Goal: Task Accomplishment & Management: Use online tool/utility

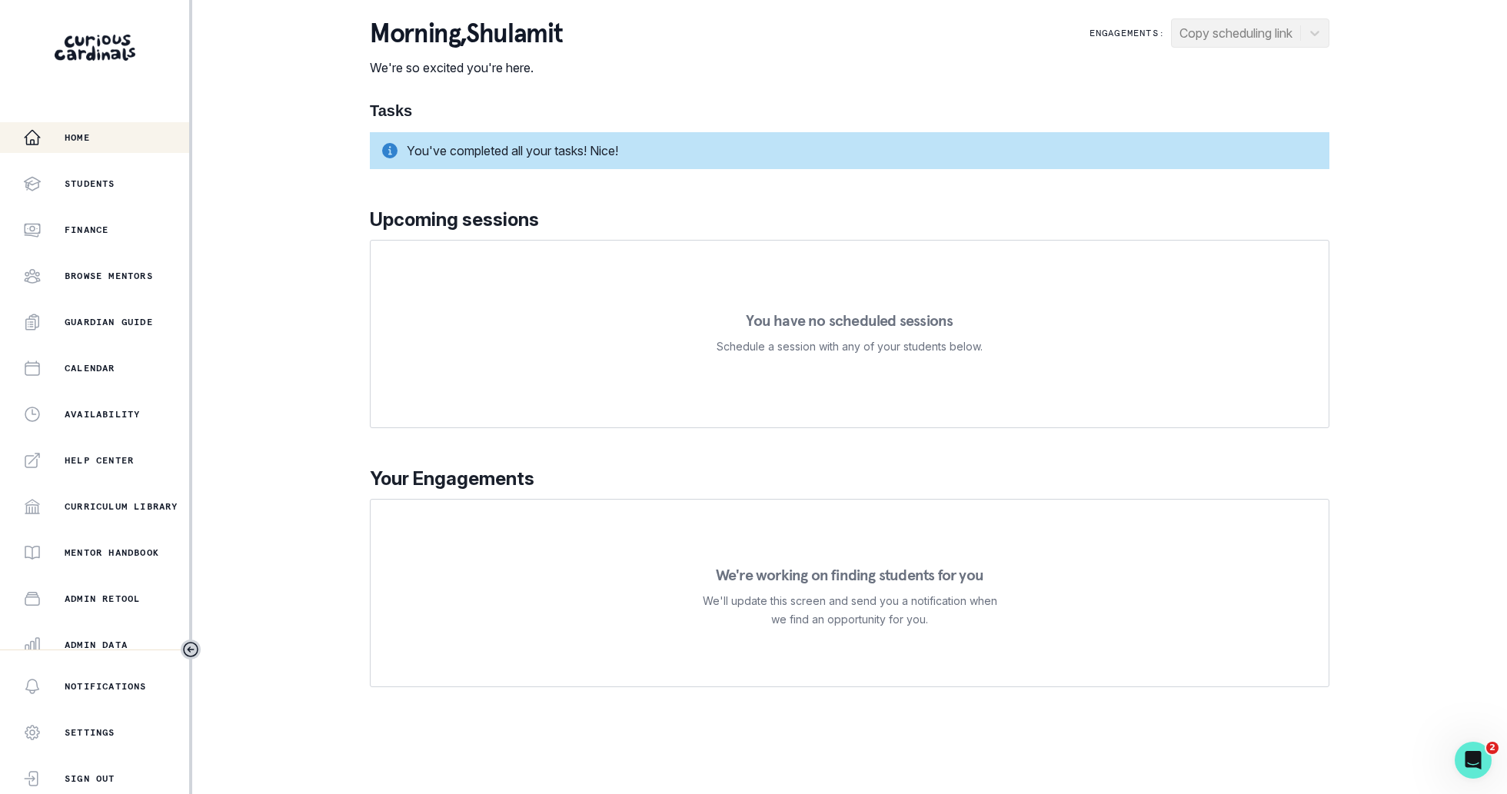
scroll to position [148, 0]
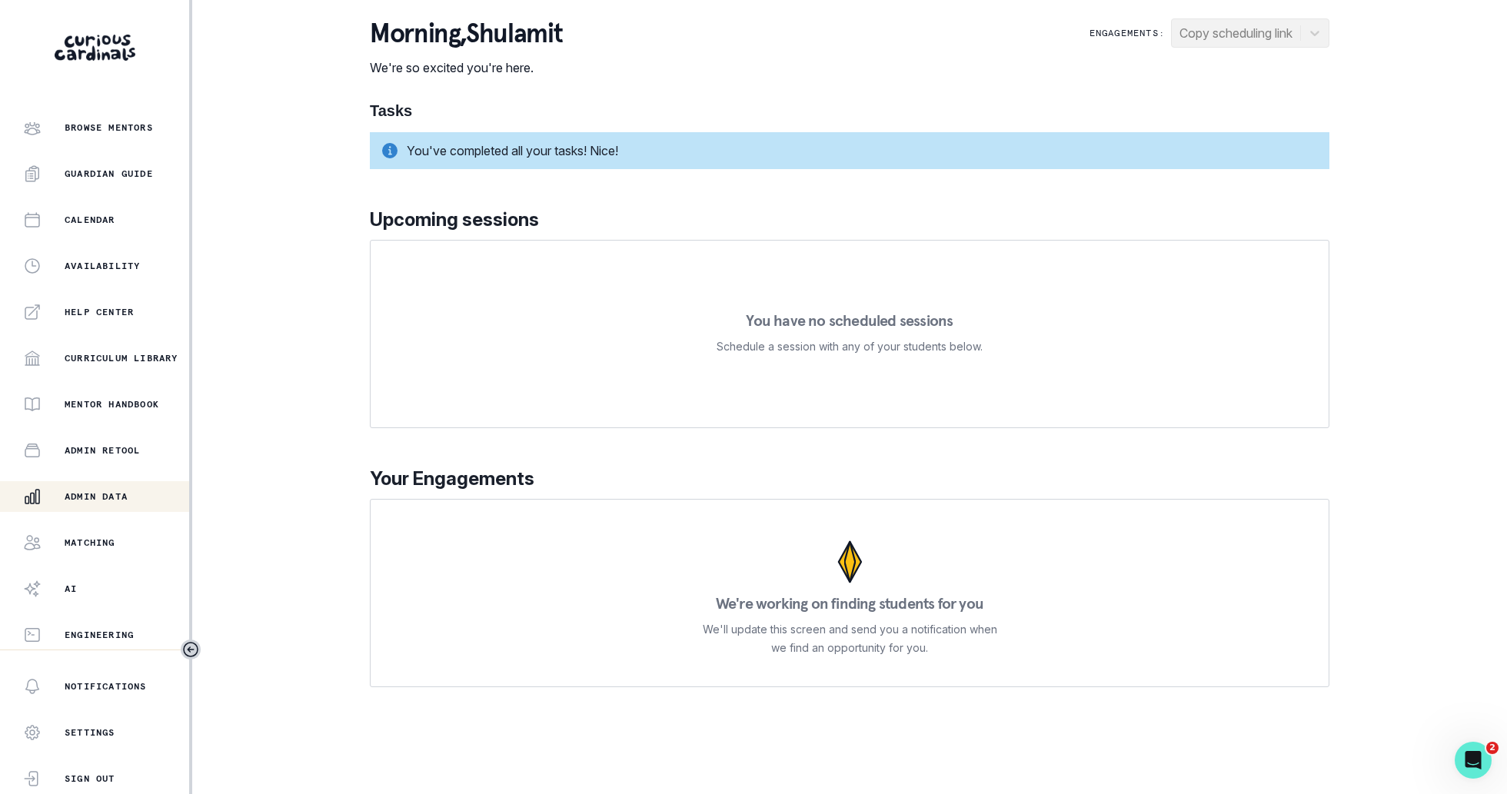
click at [110, 496] on p "Admin Data" at bounding box center [96, 496] width 63 height 12
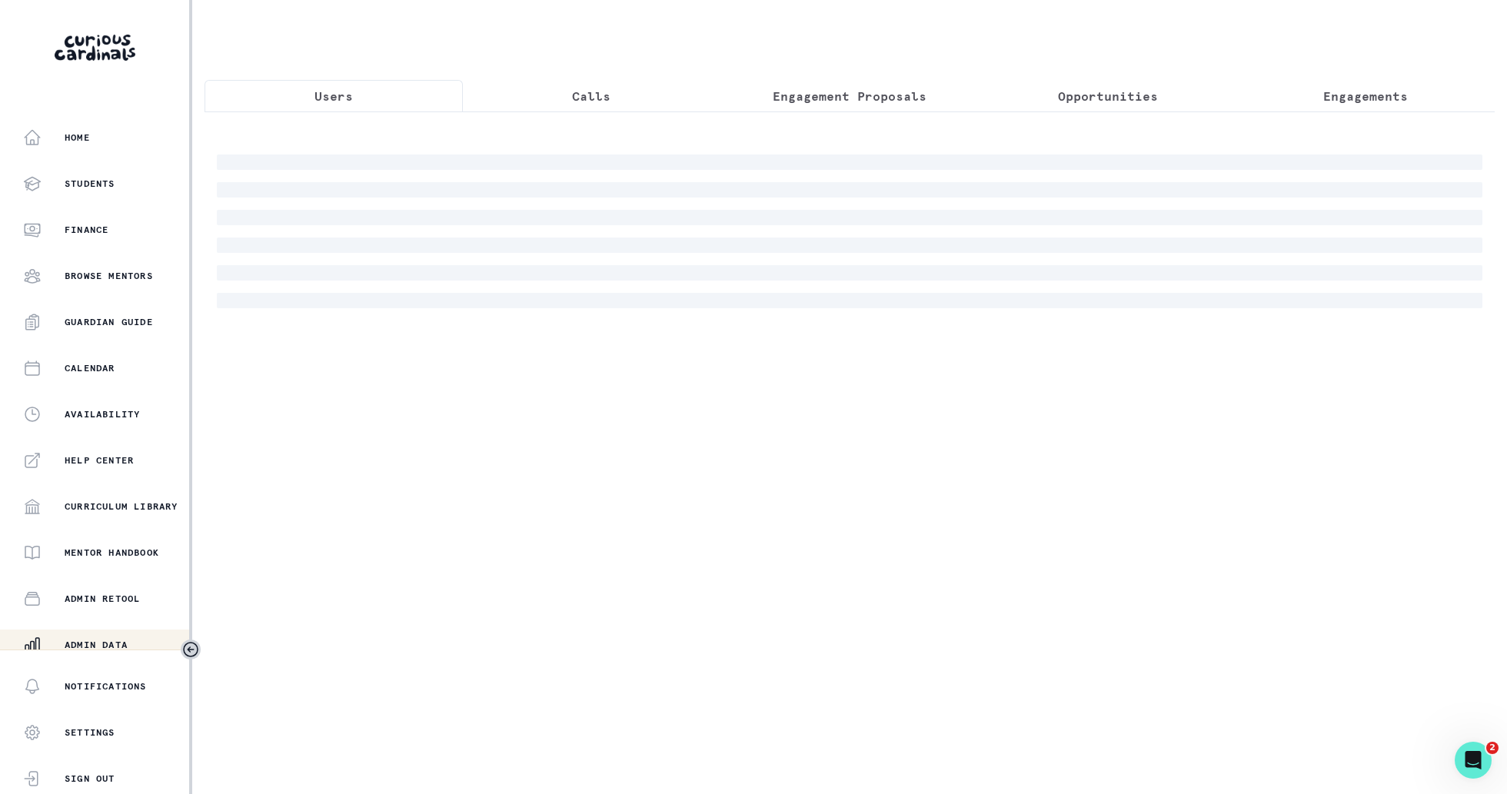
scroll to position [148, 0]
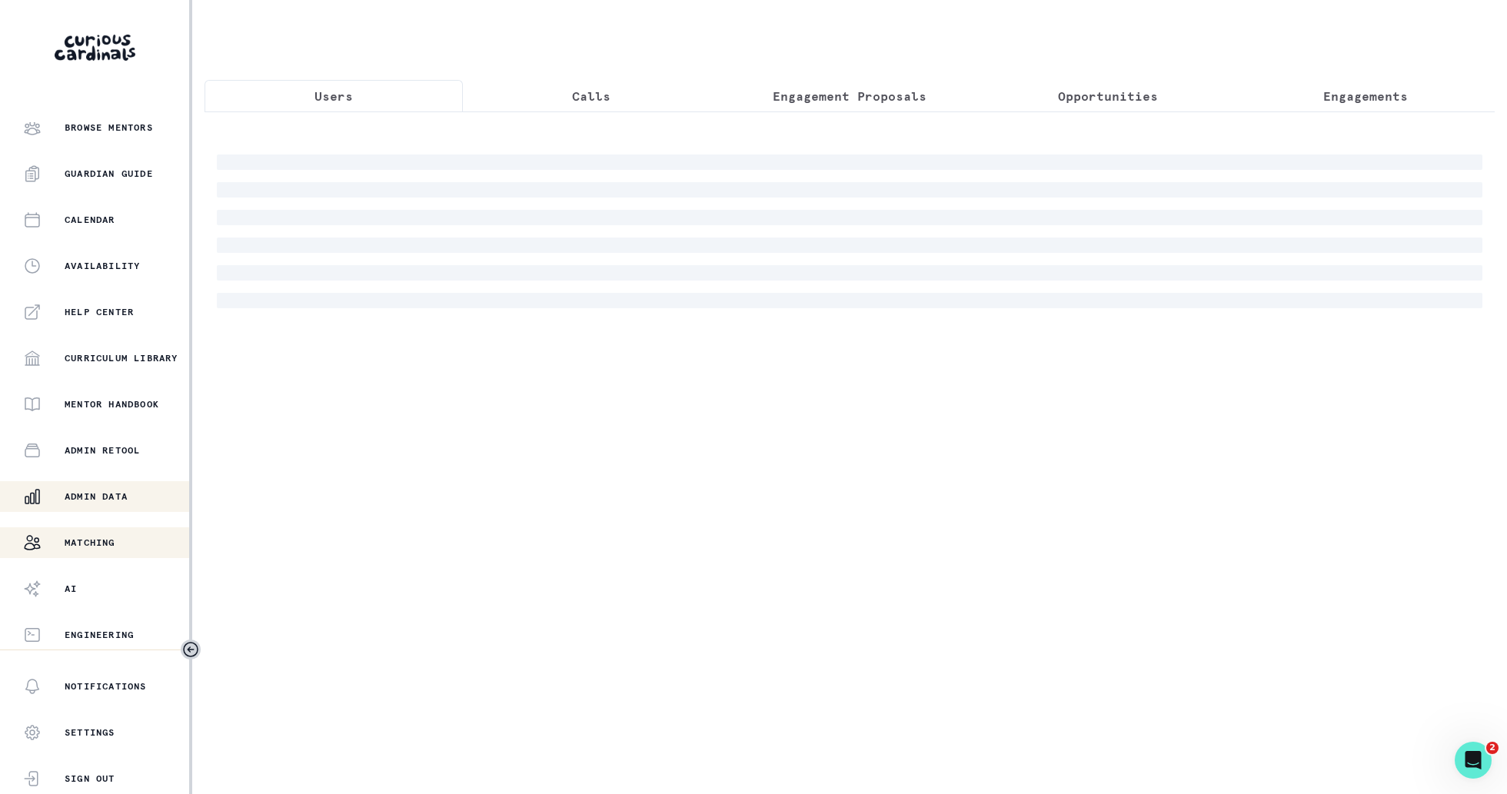
click at [115, 531] on button "Matching" at bounding box center [94, 542] width 189 height 31
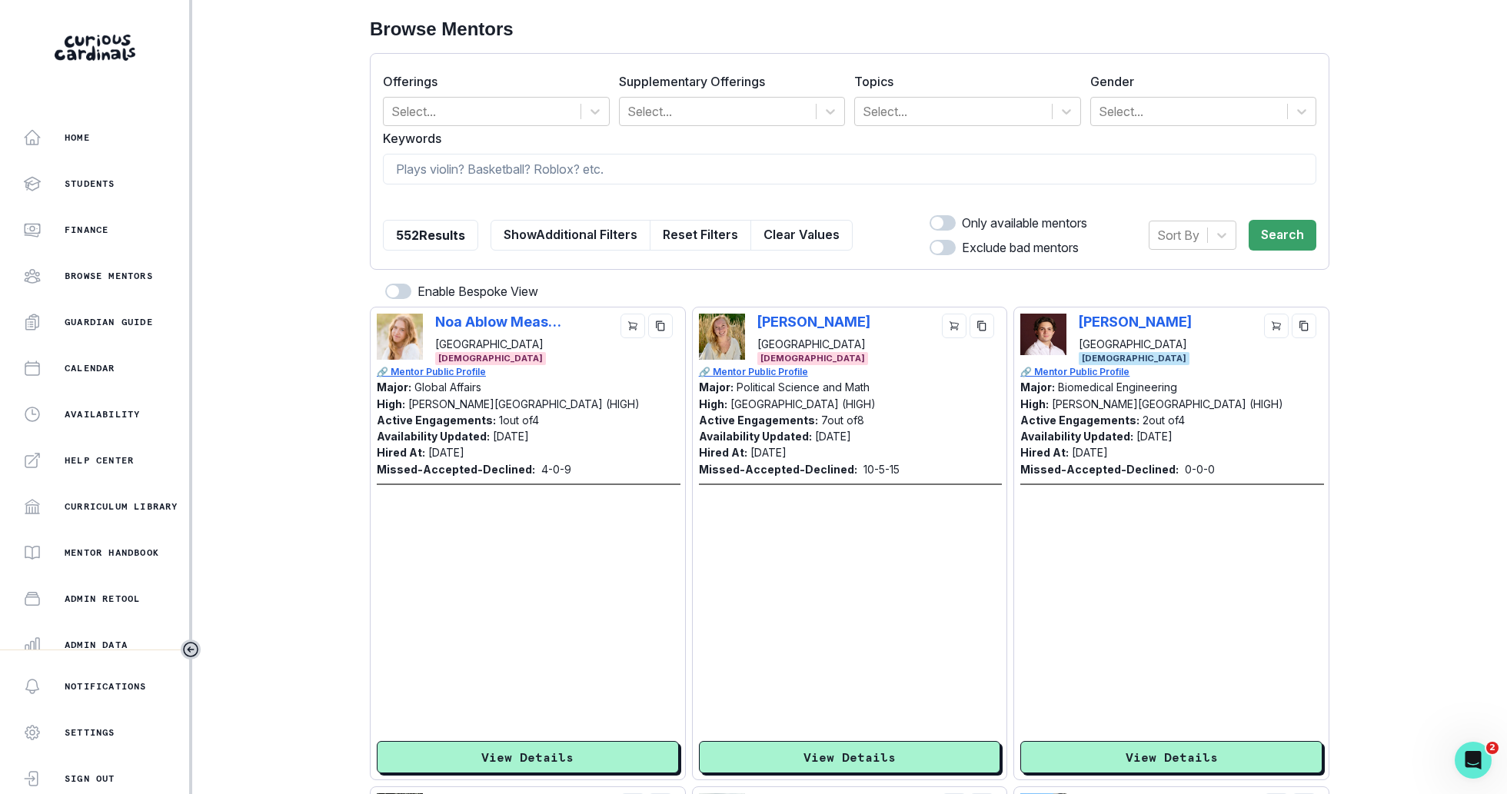
click at [674, 145] on label "Keywords" at bounding box center [845, 138] width 924 height 18
click at [883, 106] on div at bounding box center [953, 112] width 181 height 22
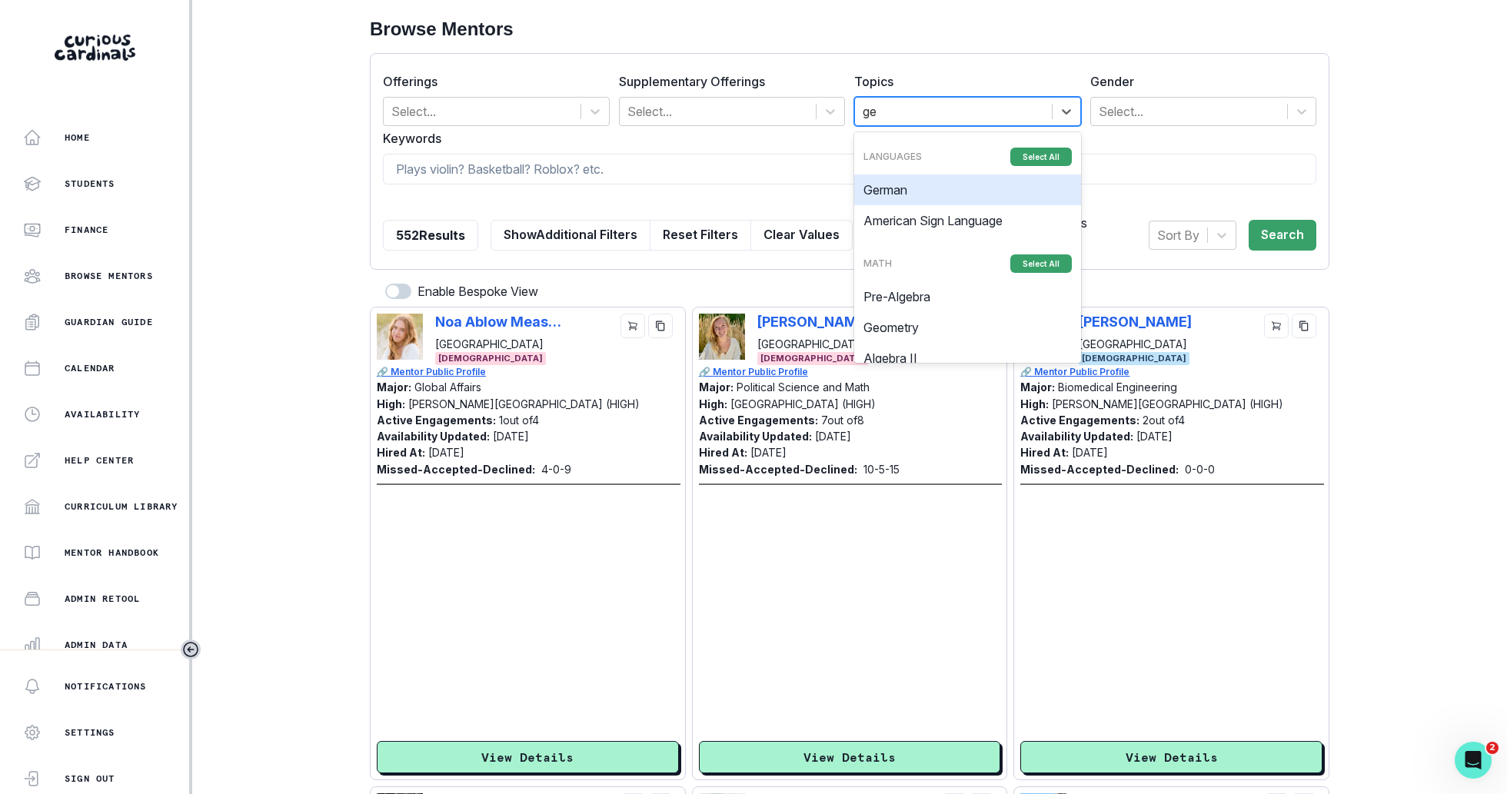
type input "geo"
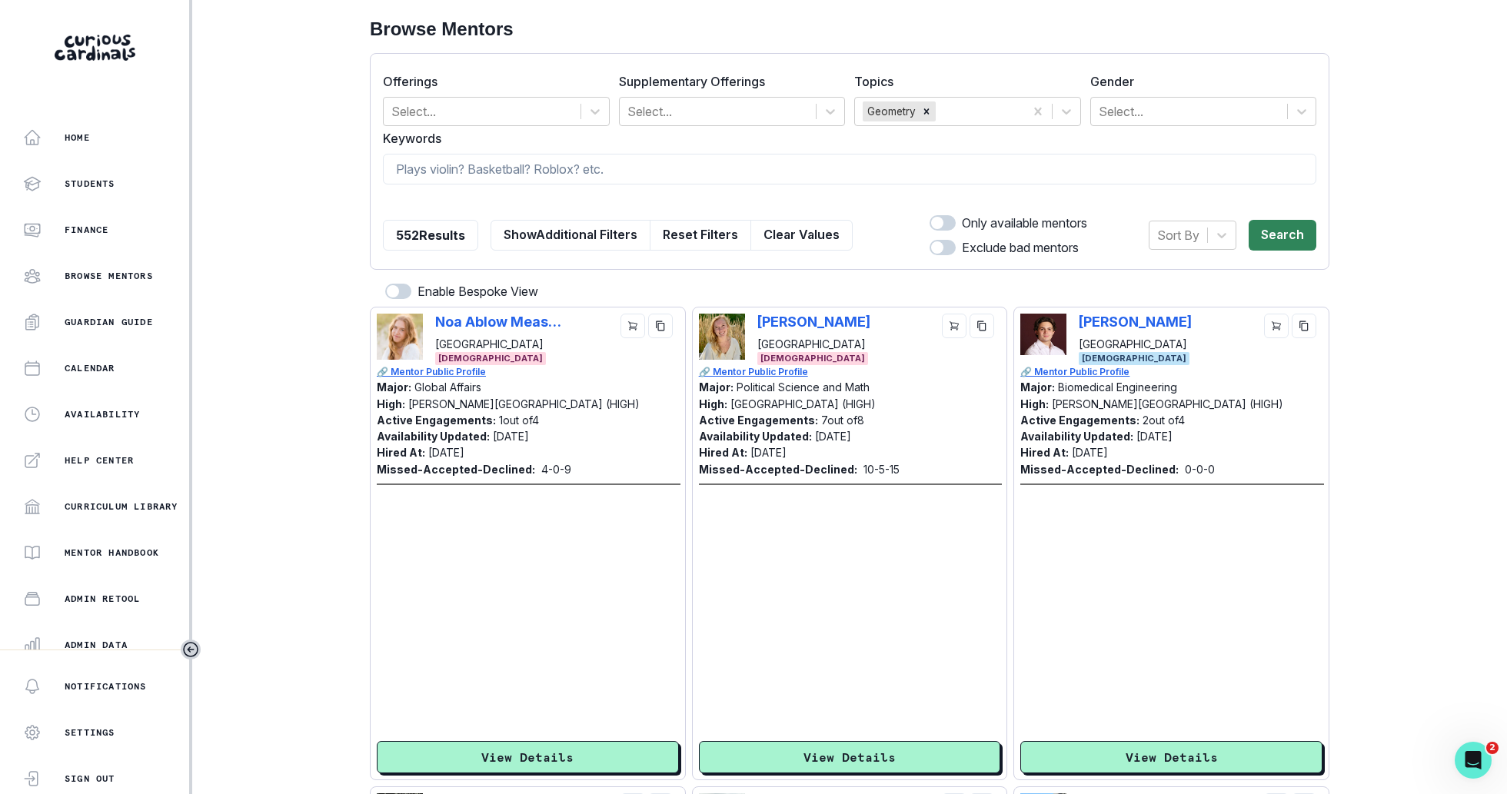
click at [1281, 234] on button "Search" at bounding box center [1282, 235] width 68 height 31
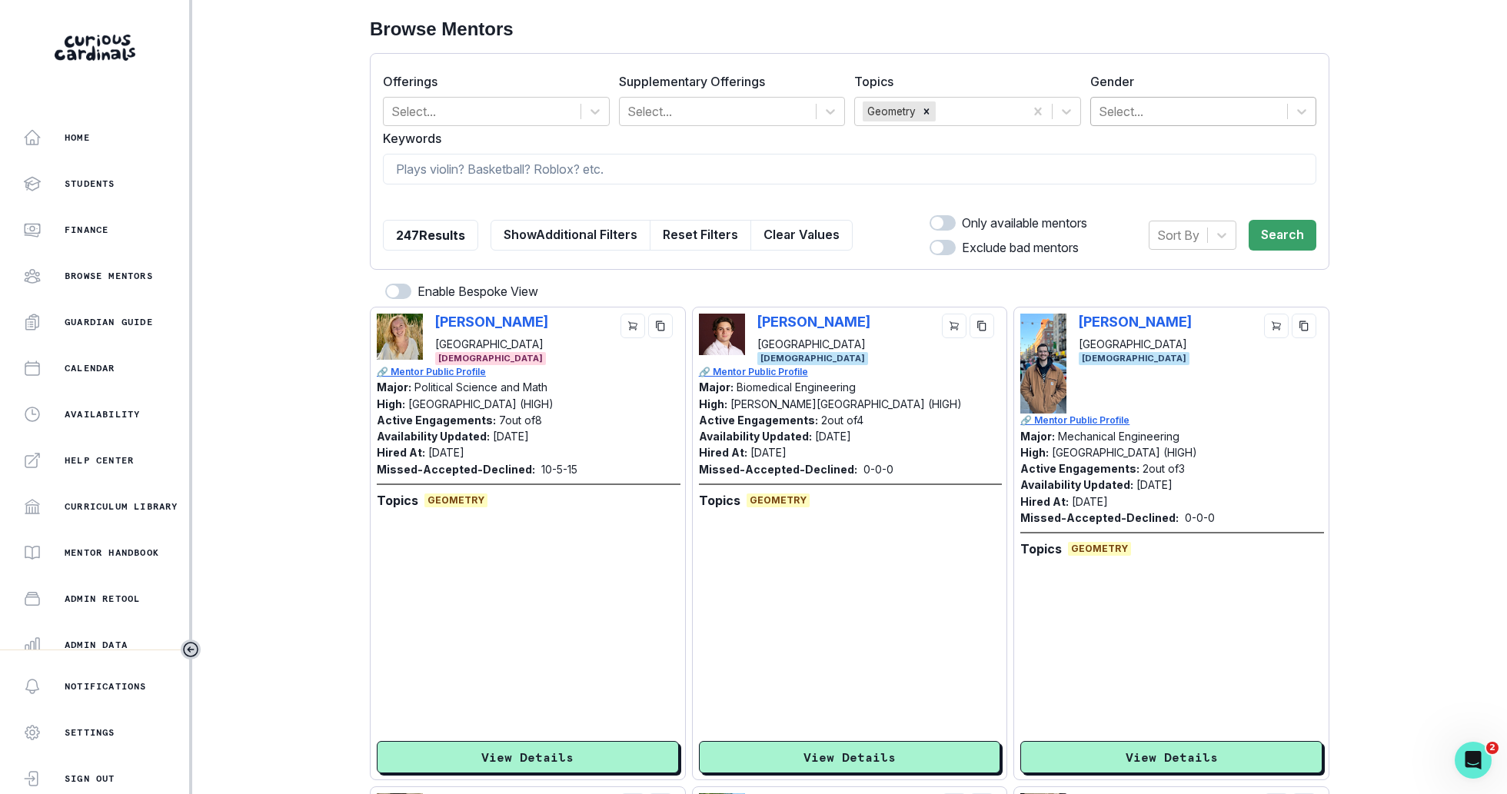
click at [1185, 115] on div at bounding box center [1189, 112] width 181 height 22
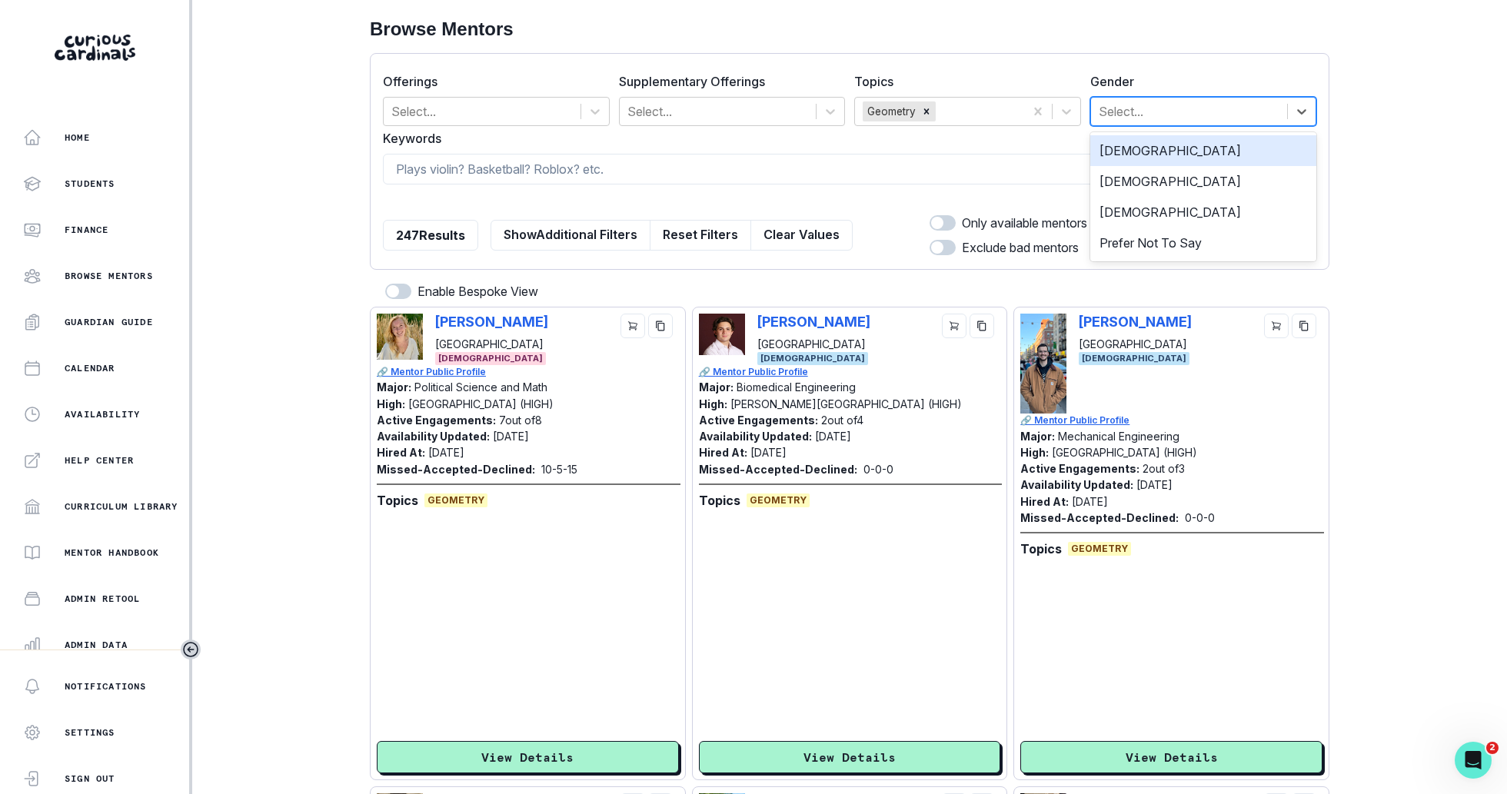
click at [1178, 173] on div "[DEMOGRAPHIC_DATA]" at bounding box center [1203, 181] width 227 height 31
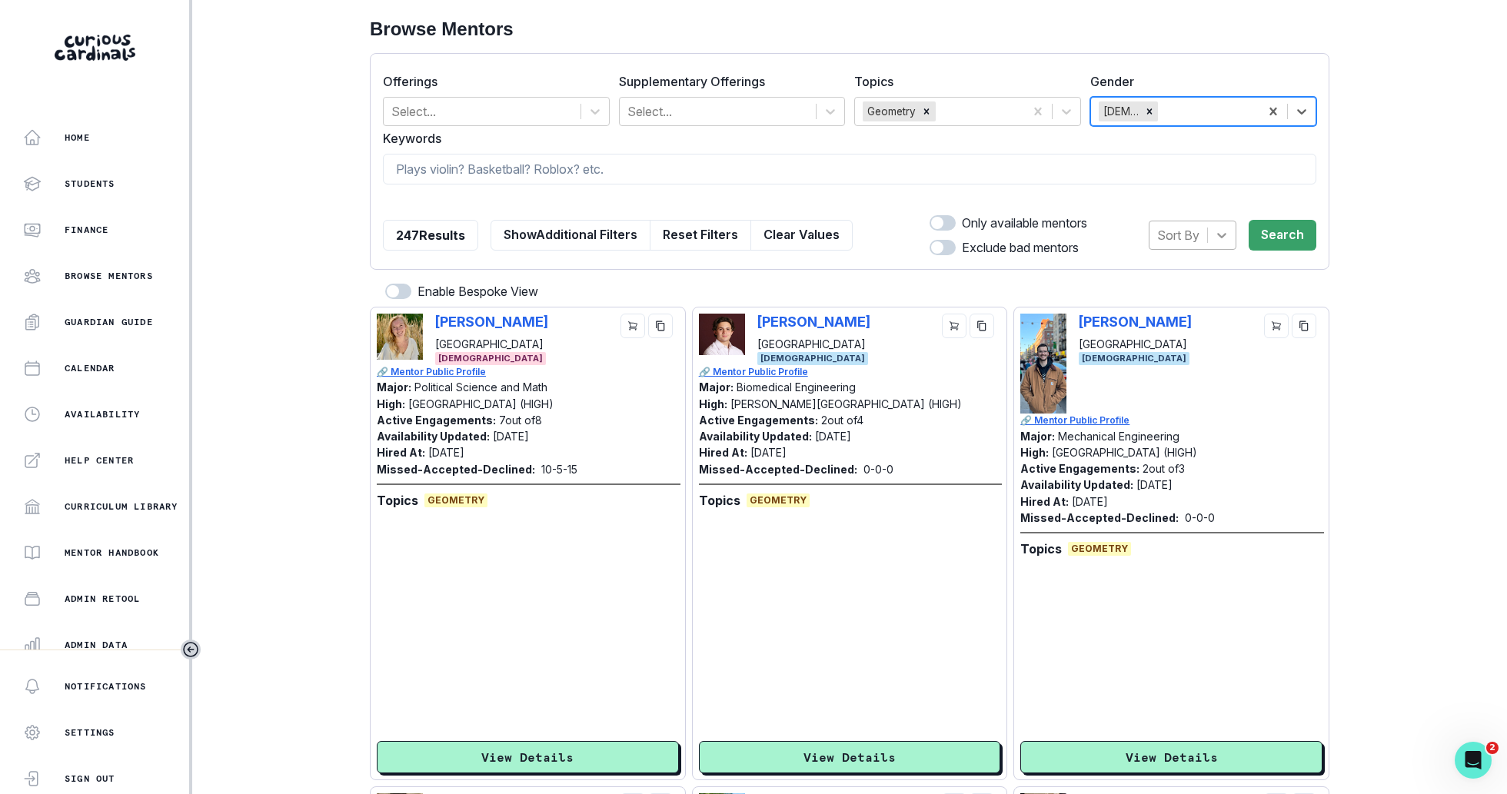
click at [1212, 242] on div at bounding box center [1222, 235] width 28 height 28
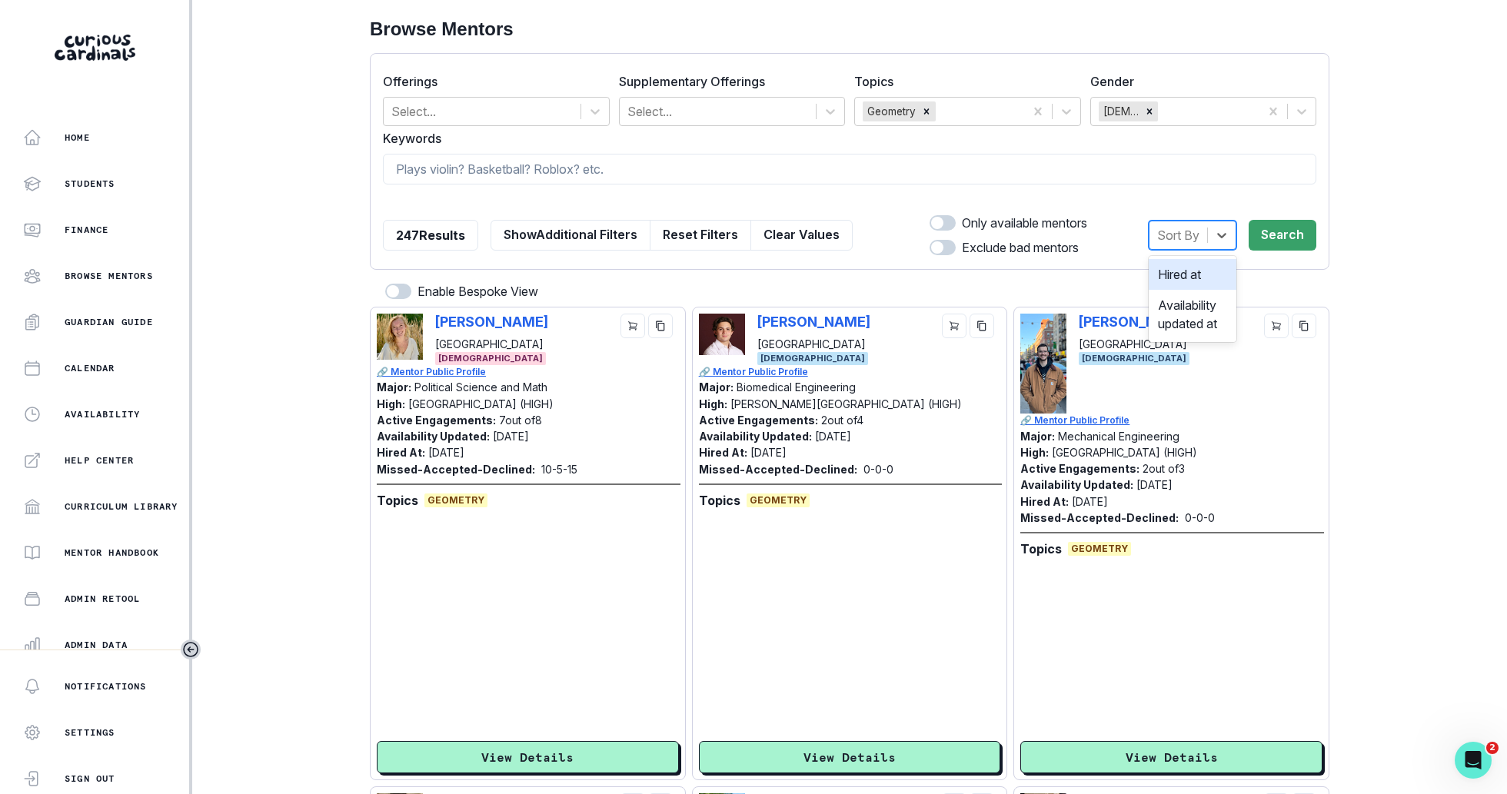
click at [1197, 283] on div "Hired at" at bounding box center [1192, 274] width 88 height 31
click at [1273, 241] on button "Search" at bounding box center [1282, 235] width 68 height 31
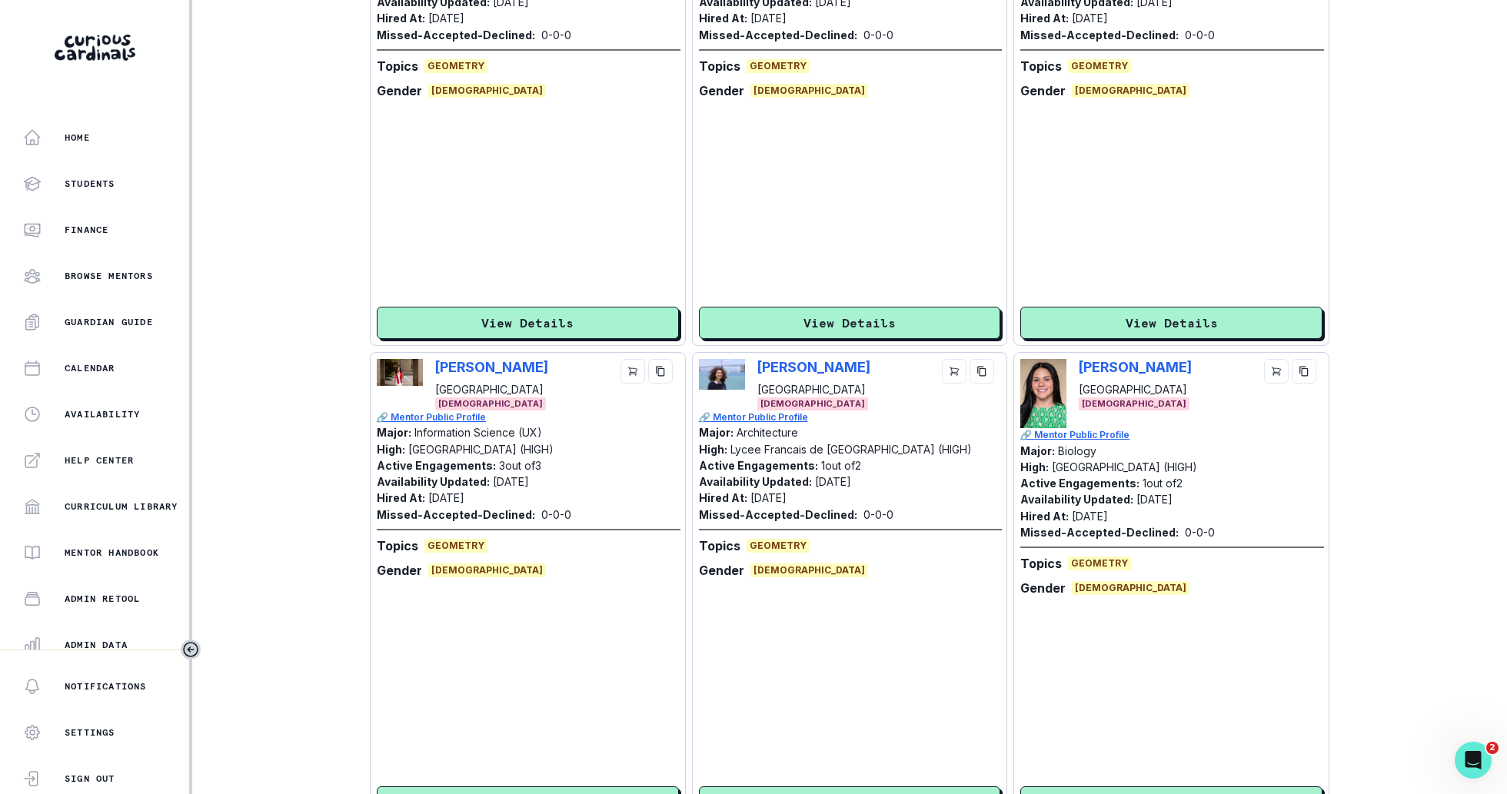
scroll to position [1090, 0]
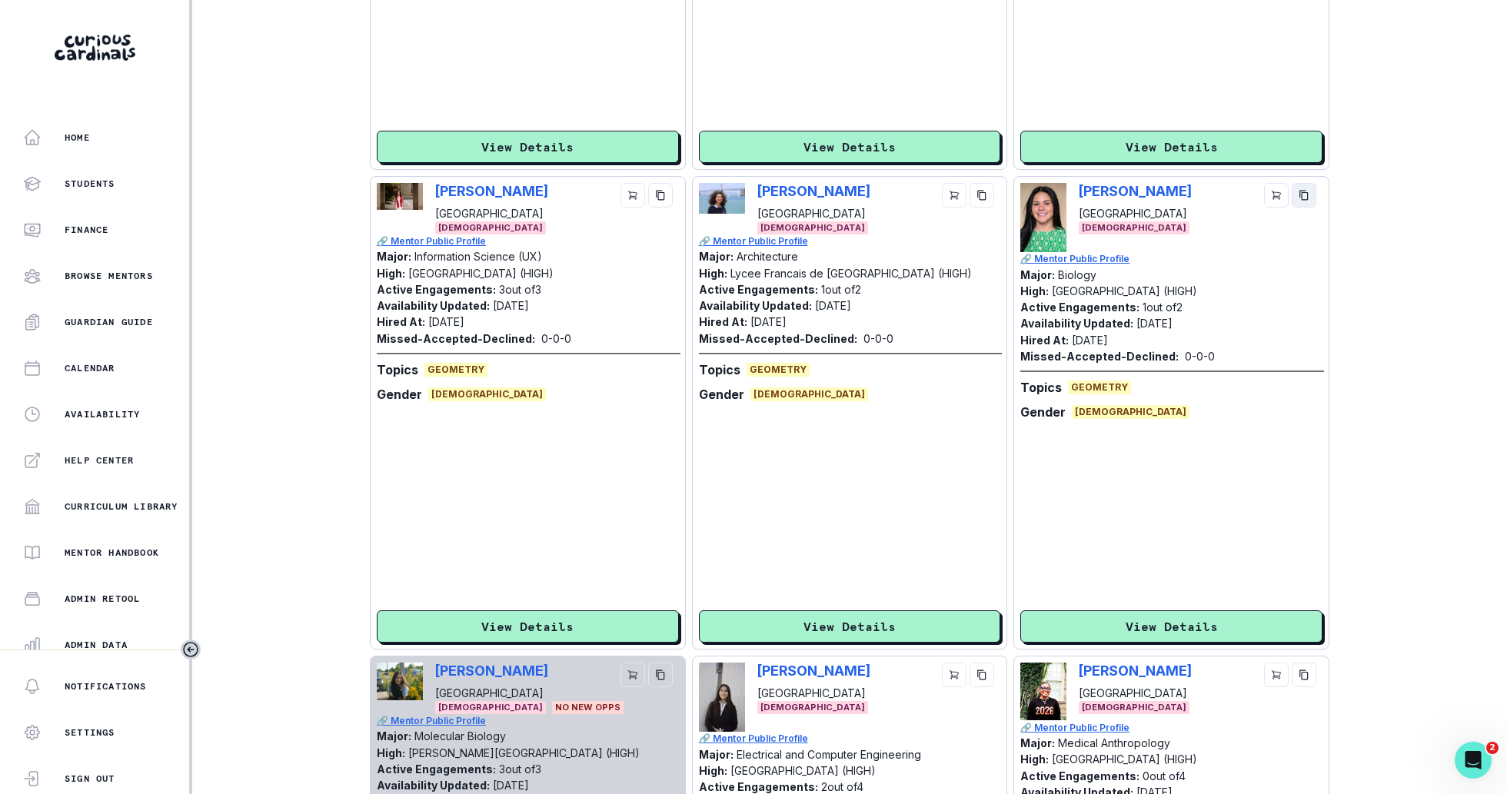
click at [1303, 190] on icon "copy" at bounding box center [1303, 195] width 11 height 11
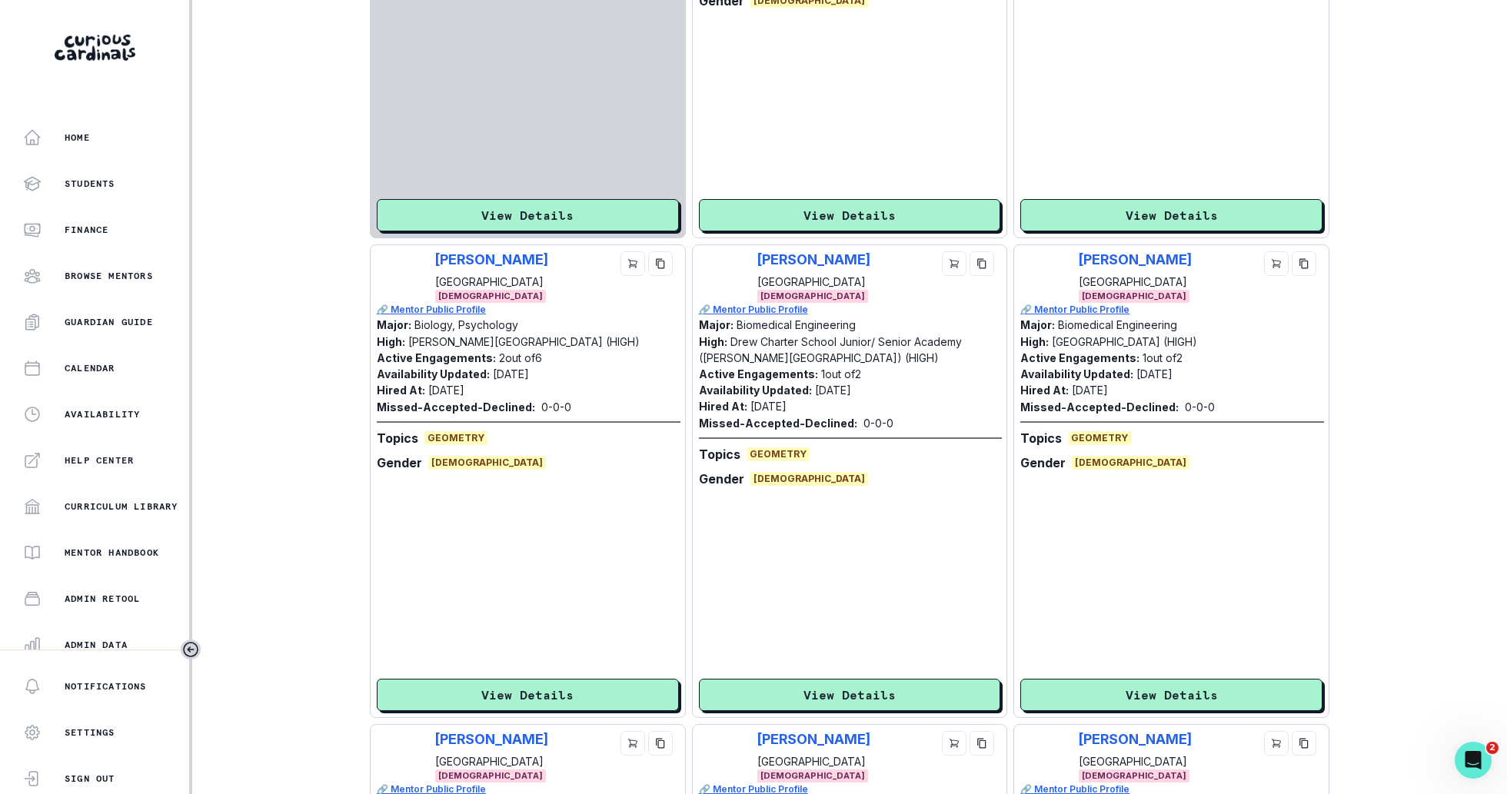
scroll to position [2209, 0]
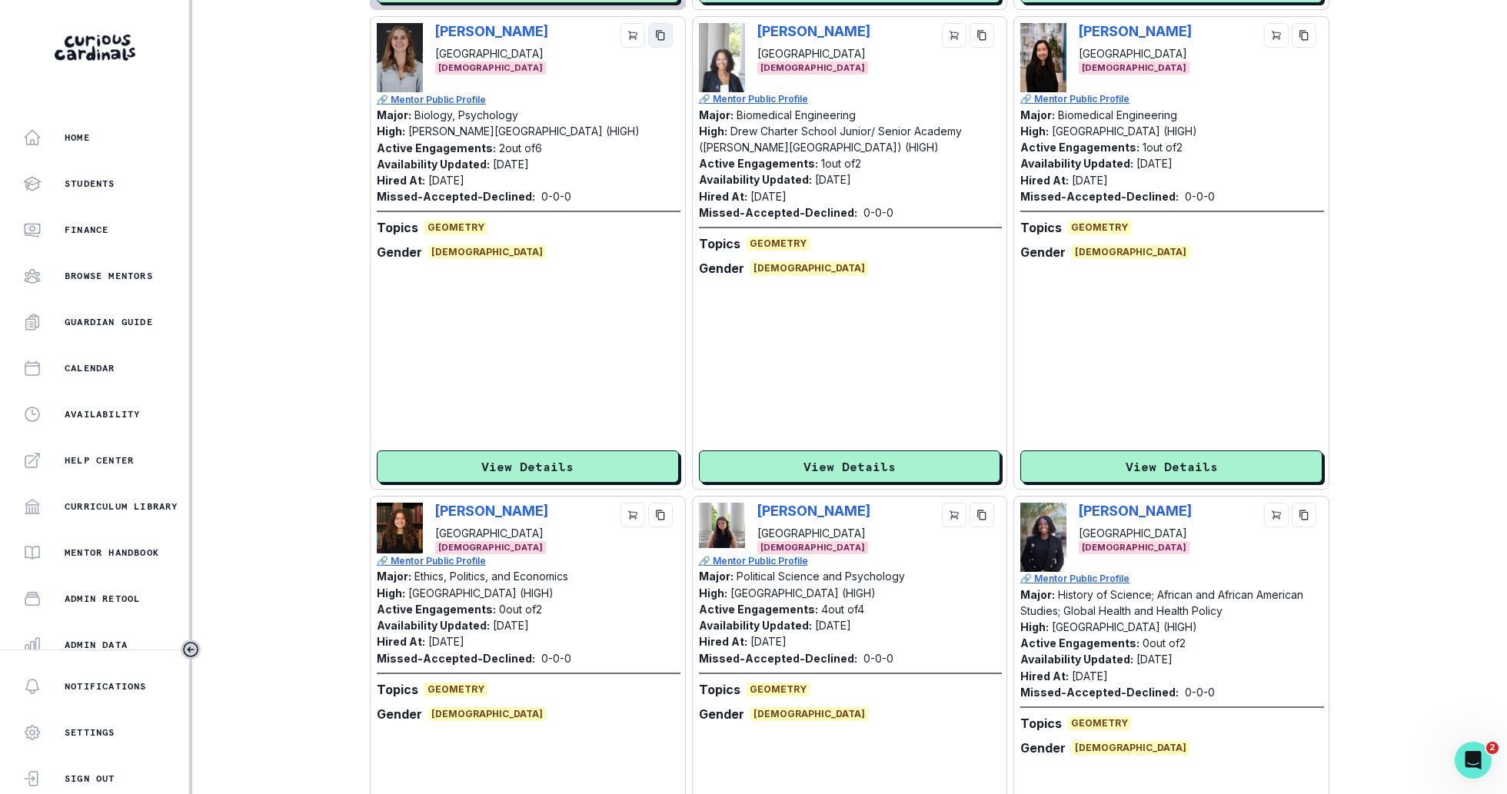
click at [661, 32] on icon "copy" at bounding box center [660, 35] width 11 height 11
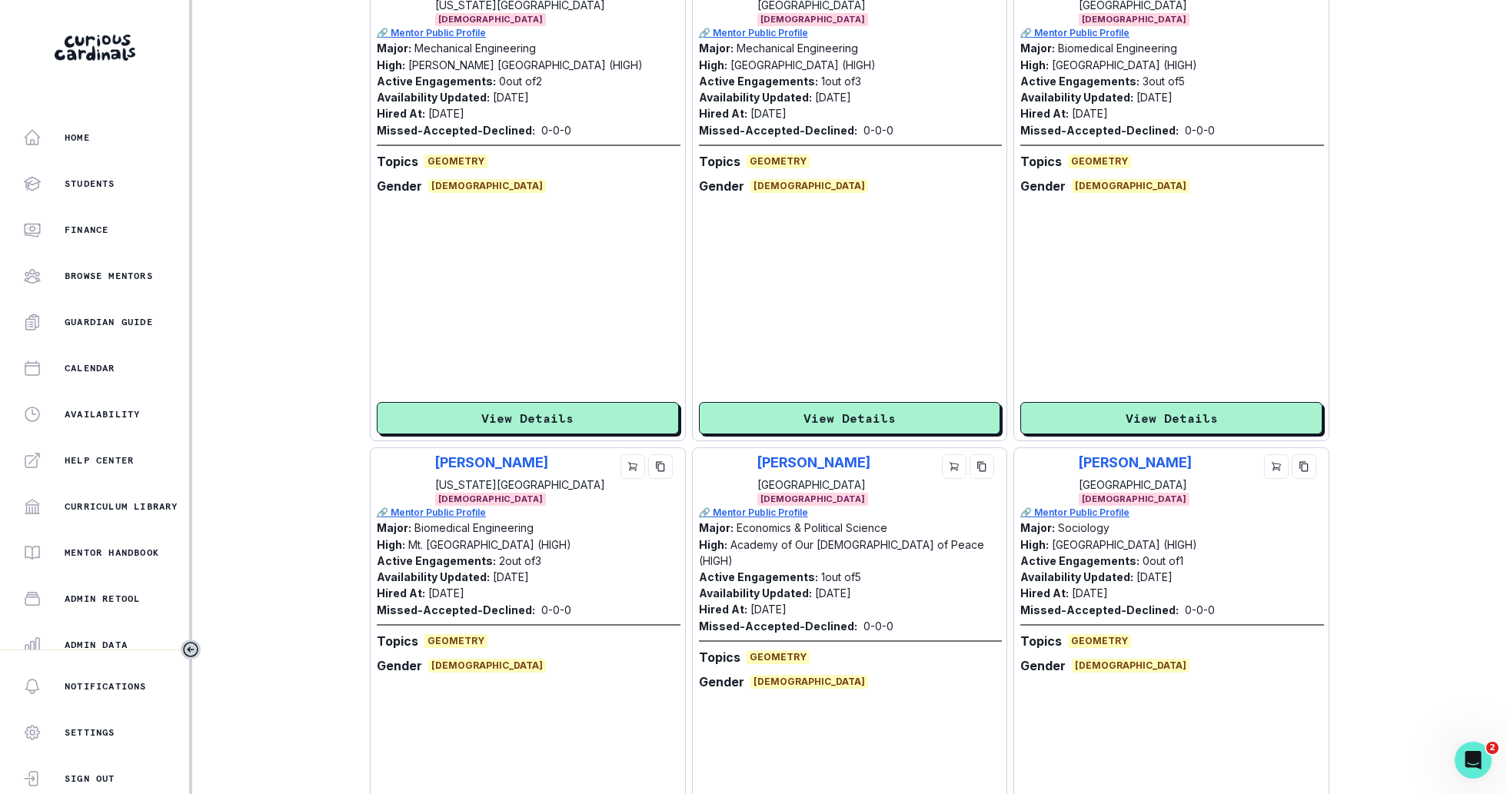
scroll to position [3785, 0]
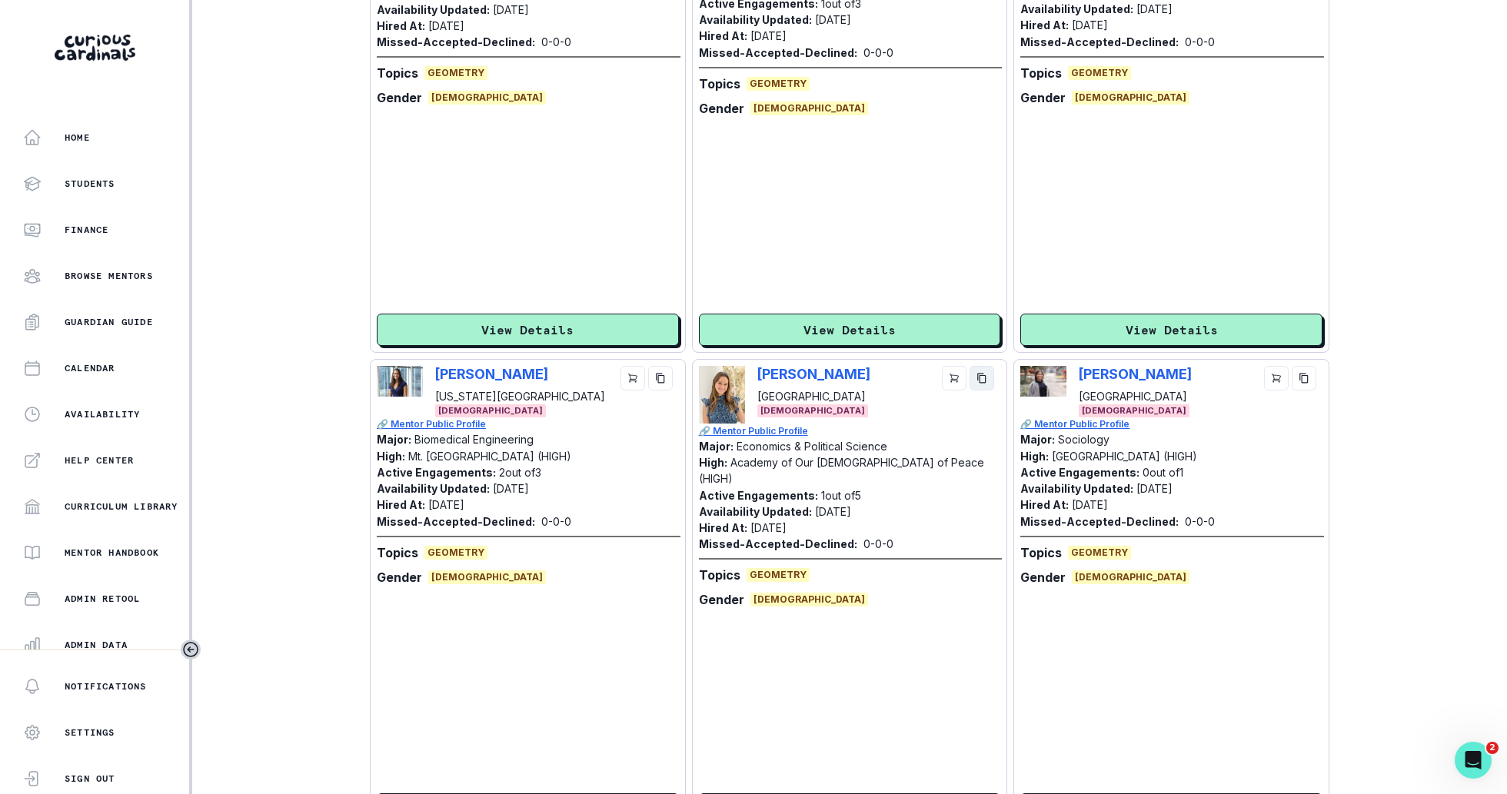
click at [982, 381] on icon "copy" at bounding box center [981, 378] width 8 height 10
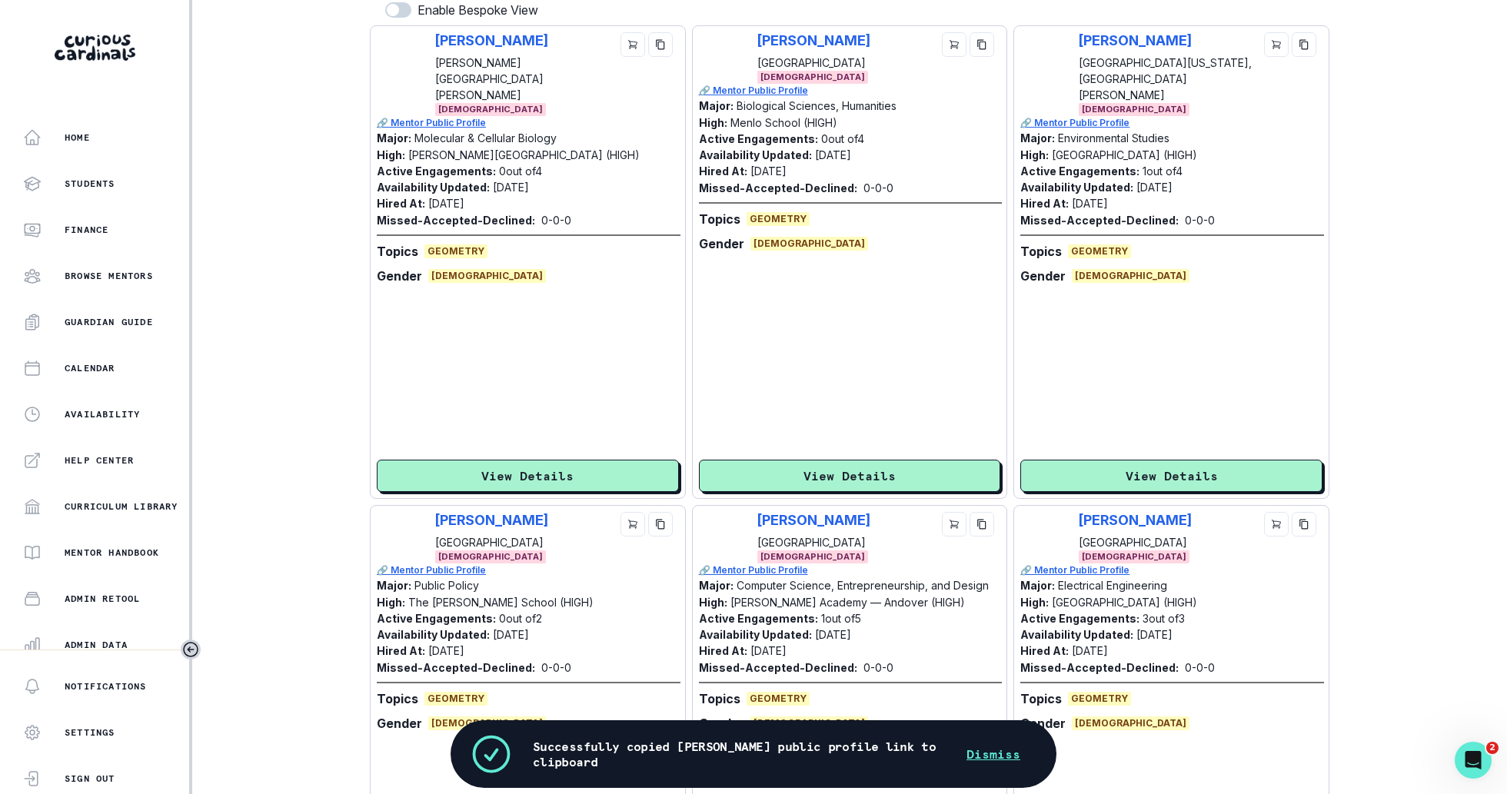
scroll to position [0, 0]
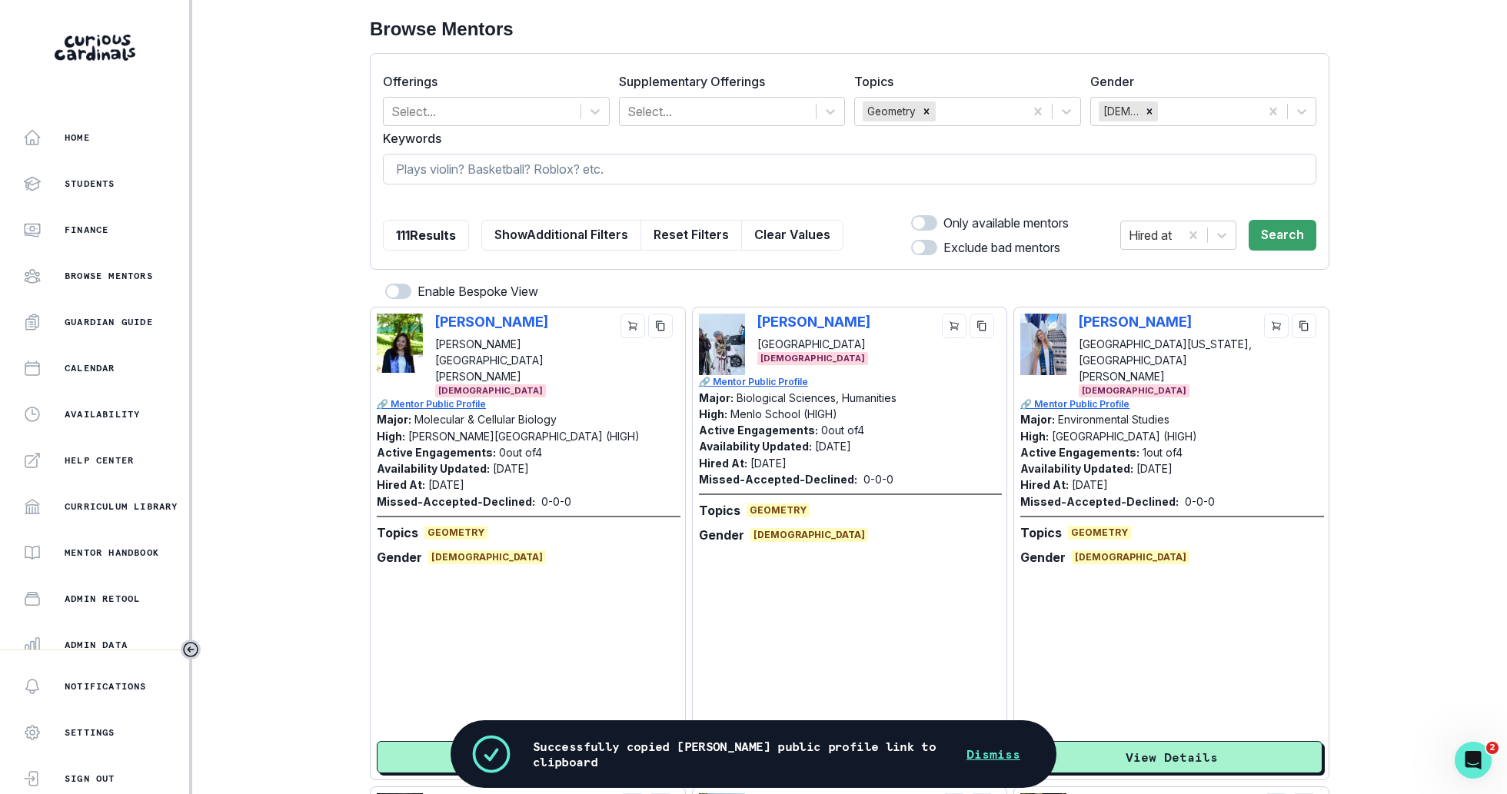
click at [627, 155] on input at bounding box center [849, 169] width 933 height 31
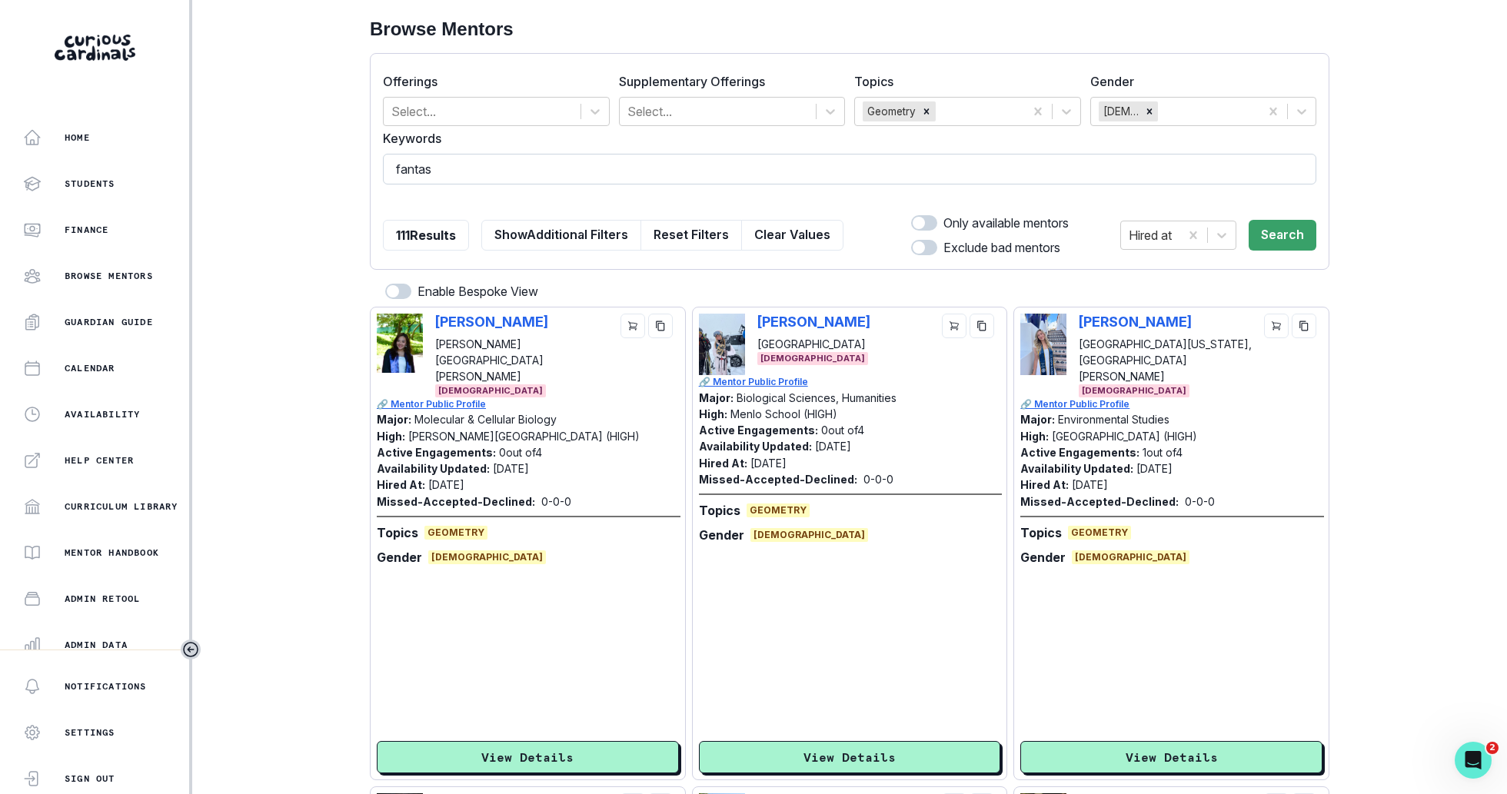
type input "fantasy"
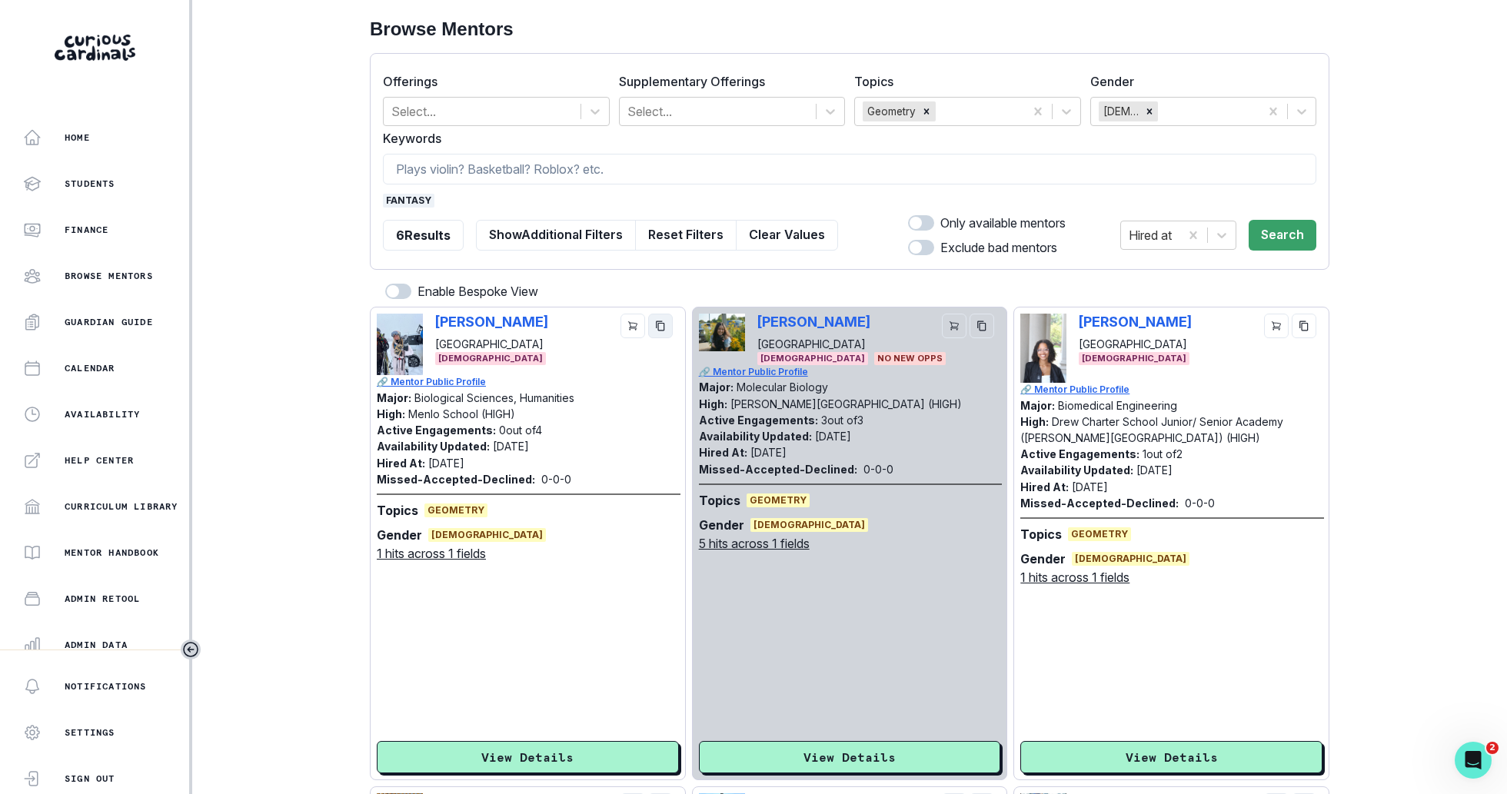
click at [662, 323] on icon "copy" at bounding box center [660, 326] width 11 height 11
